Goal: Check status: Check status

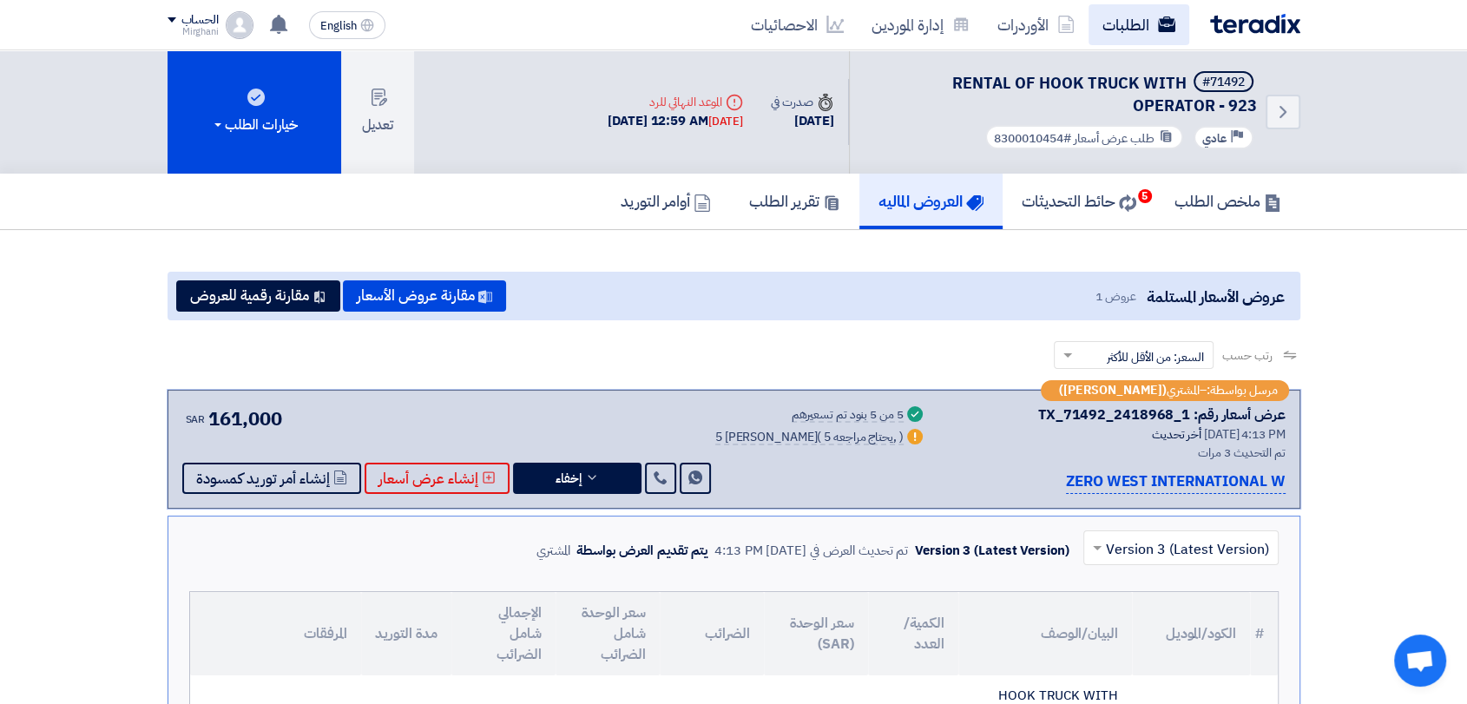
click at [1116, 30] on link "الطلبات" at bounding box center [1138, 24] width 101 height 41
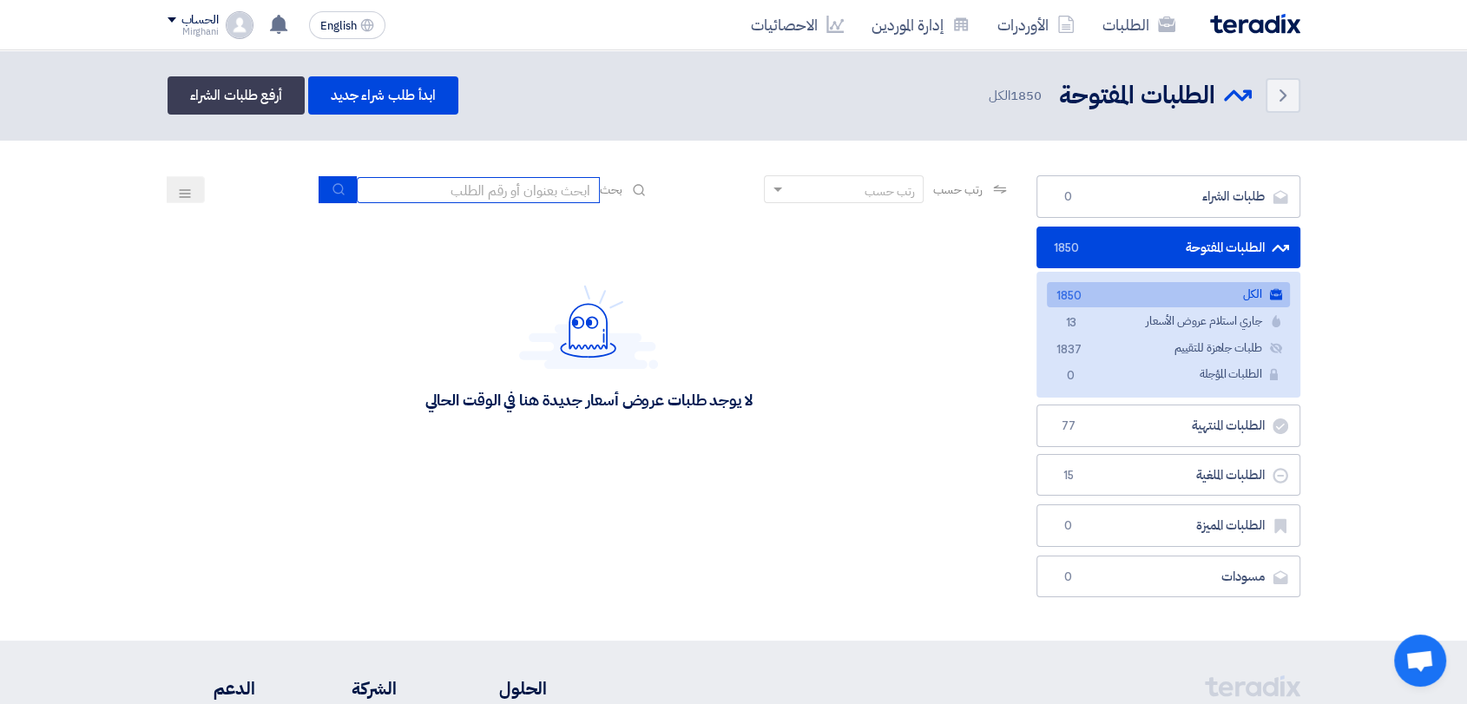
drag, startPoint x: 556, startPoint y: 192, endPoint x: 579, endPoint y: 209, distance: 28.5
click at [556, 192] on input at bounding box center [478, 190] width 243 height 26
type input "8"
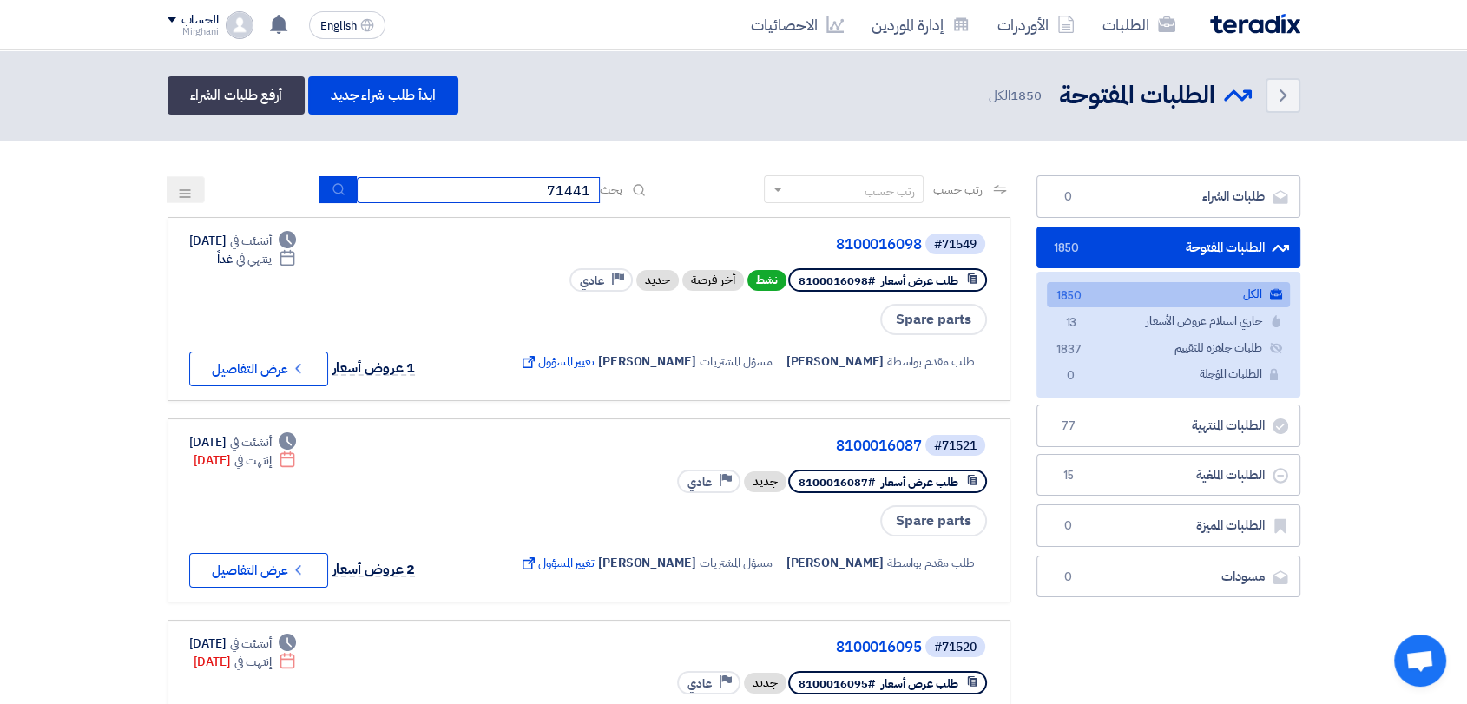
type input "71441"
click at [318, 188] on button "submit" at bounding box center [337, 189] width 38 height 27
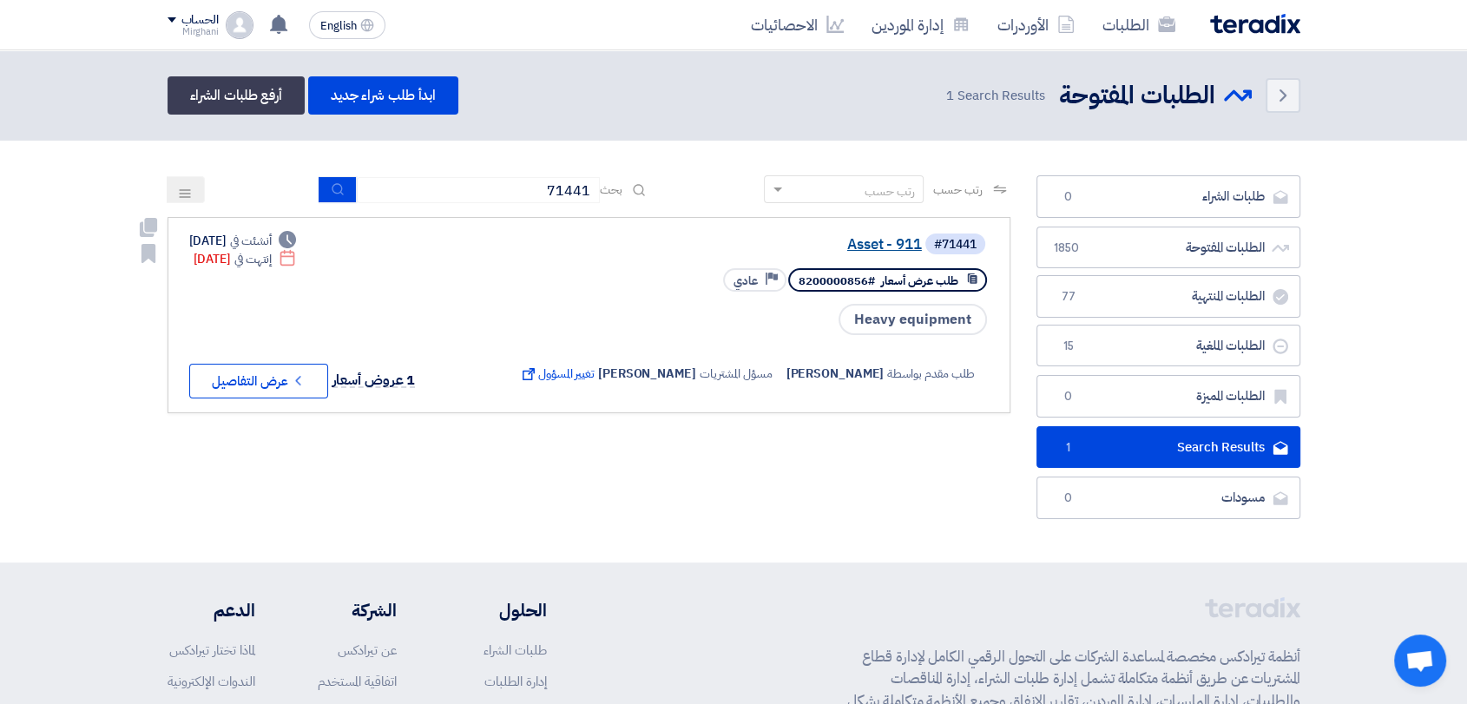
click at [888, 245] on link "Asset - 911" at bounding box center [747, 245] width 347 height 16
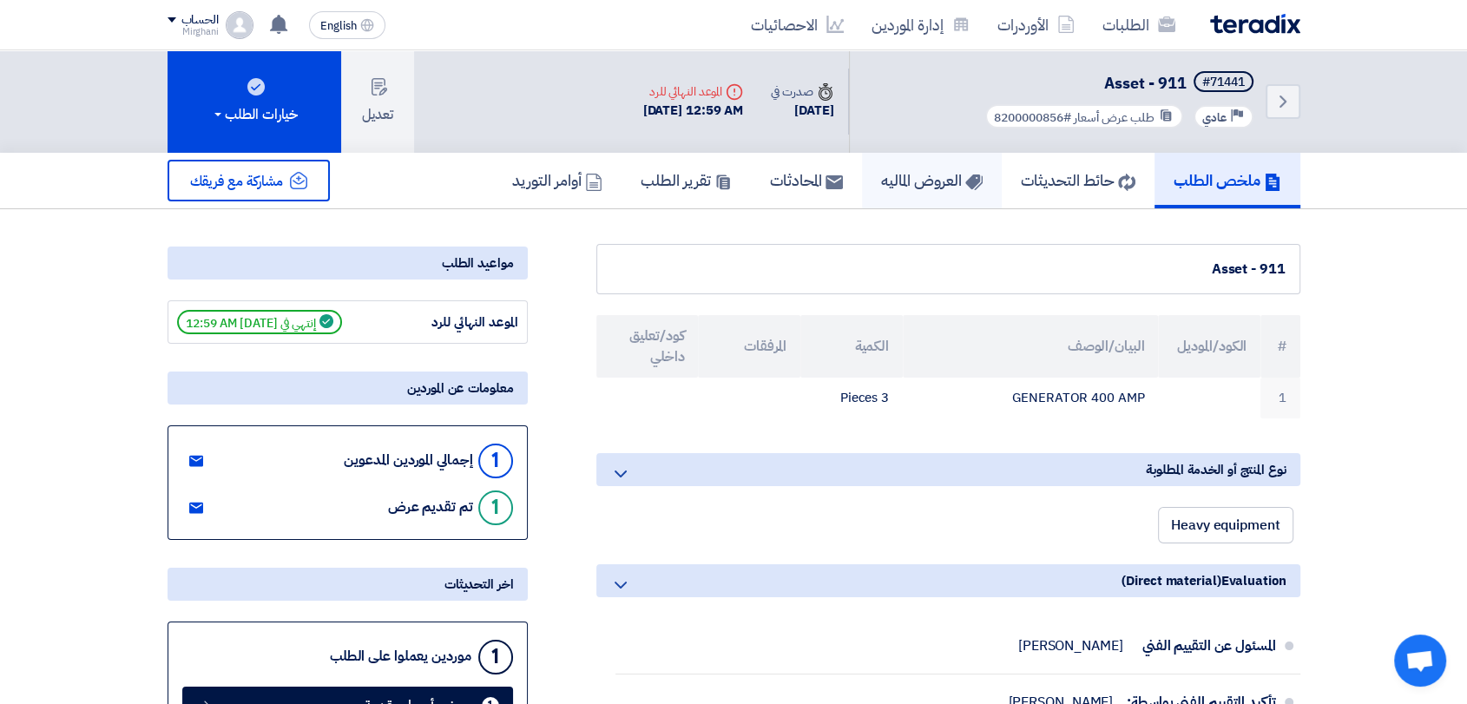
click at [936, 178] on h5 "العروض الماليه" at bounding box center [932, 180] width 102 height 20
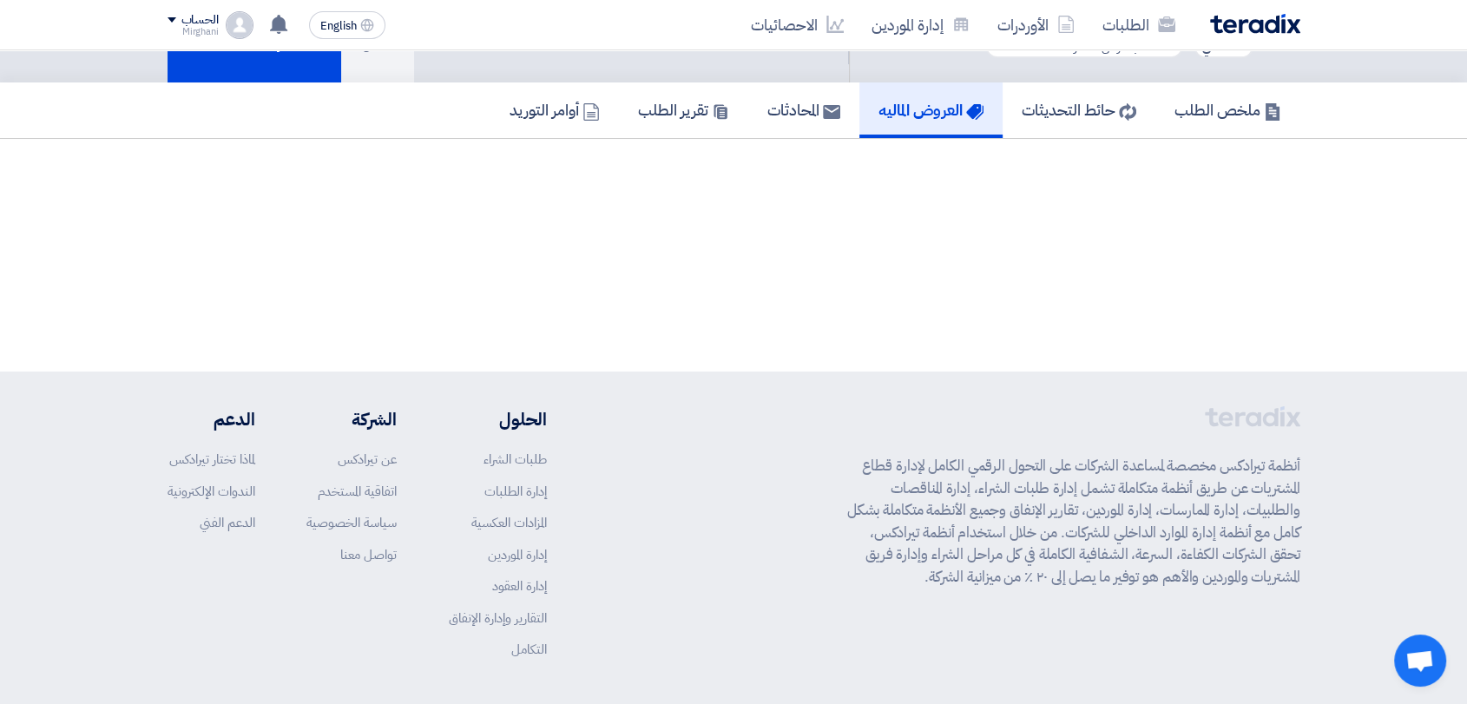
scroll to position [135, 0]
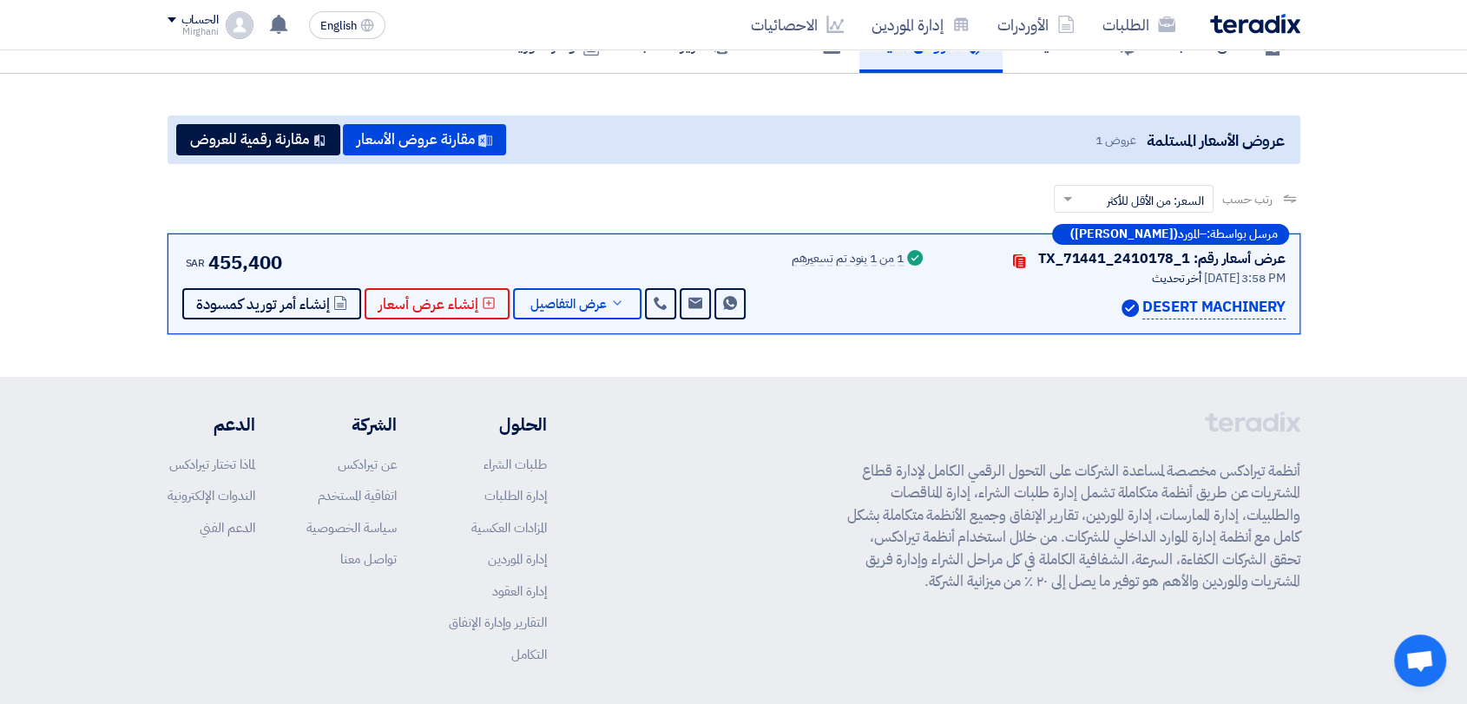
drag, startPoint x: 1041, startPoint y: 256, endPoint x: 1186, endPoint y: 258, distance: 144.9
click at [1186, 258] on div "عرض أسعار رقم: TX_71441_2410178_1" at bounding box center [1161, 258] width 247 height 21
copy div "TX_71441_2410178_1"
click at [1014, 259] on icon "Contacts" at bounding box center [1019, 261] width 14 height 14
